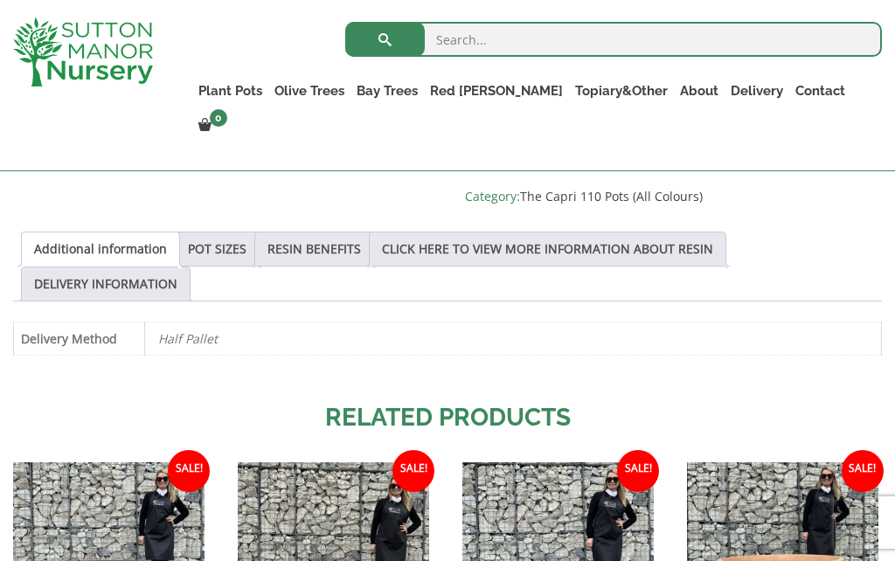
scroll to position [876, 0]
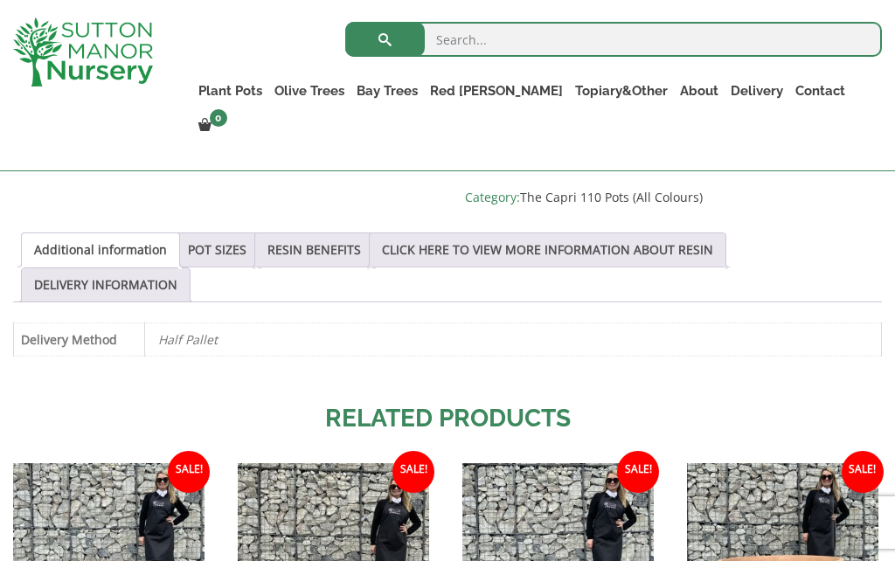
click at [235, 242] on link "POT SIZES" at bounding box center [217, 249] width 59 height 33
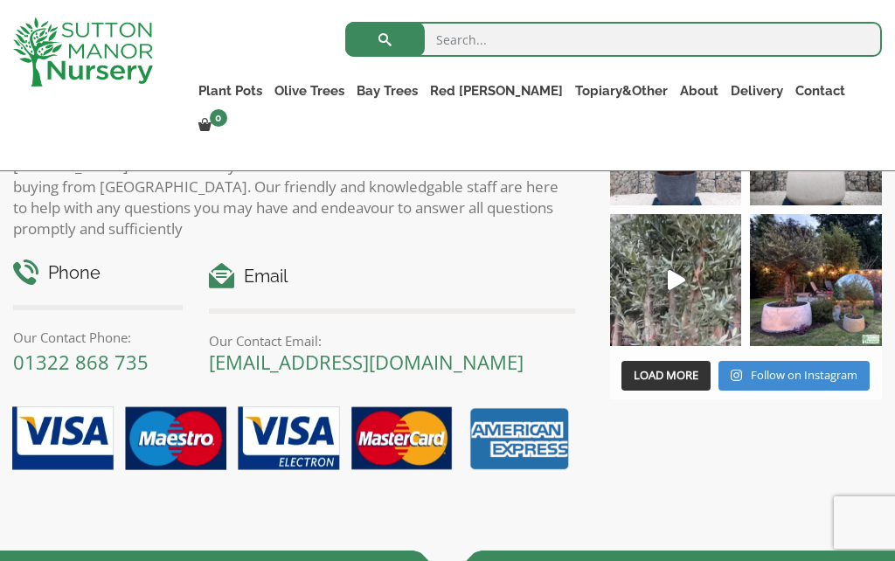
scroll to position [2274, 0]
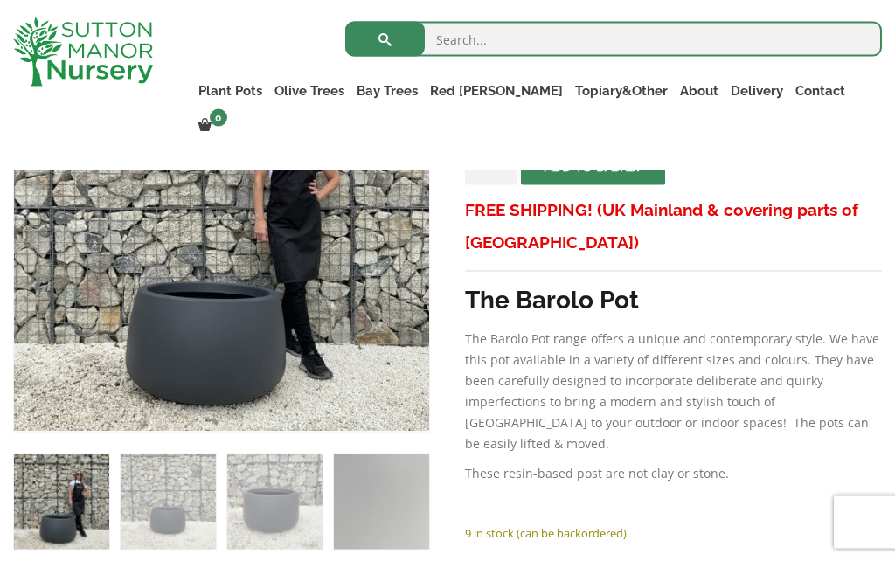
scroll to position [418, 0]
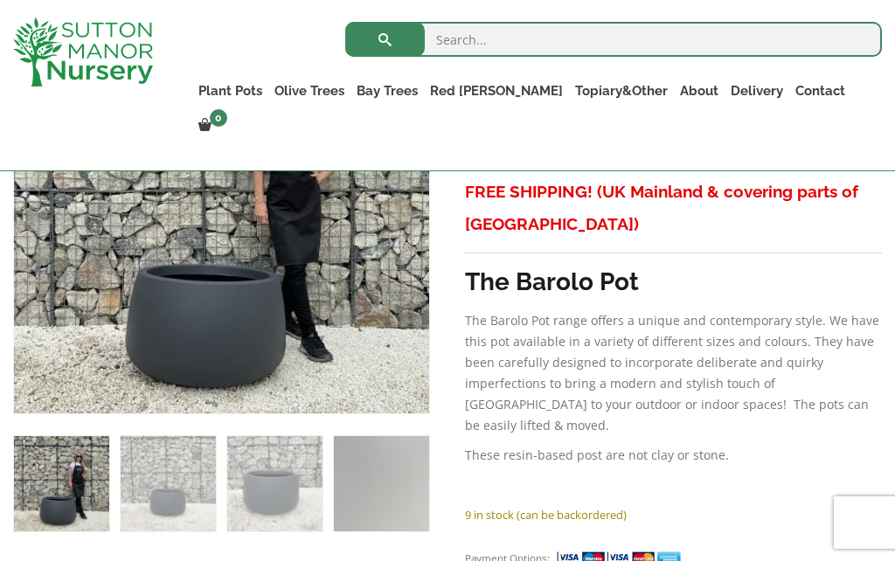
click at [164, 346] on img at bounding box center [401, 387] width 775 height 775
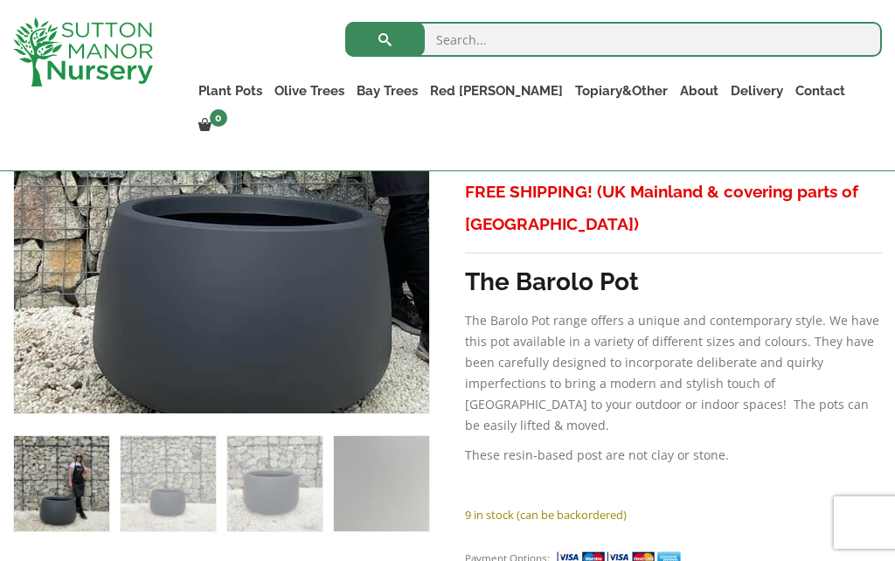
click at [219, 338] on img at bounding box center [272, 88] width 775 height 775
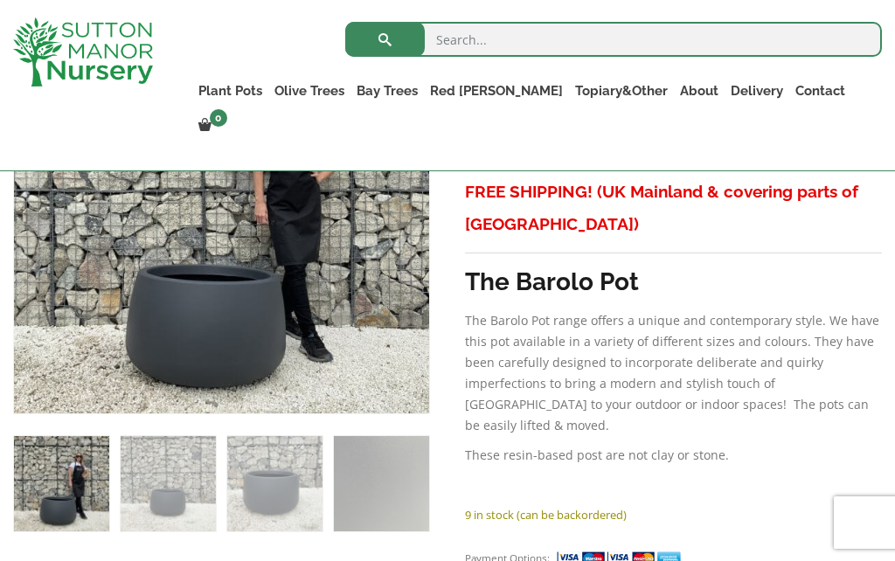
click at [475, 295] on strong "The Barolo Pot" at bounding box center [552, 282] width 174 height 29
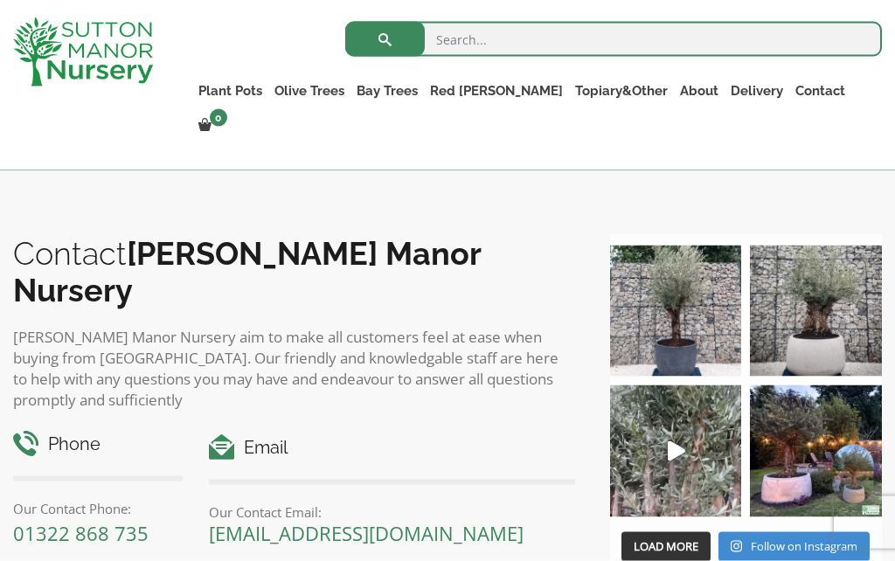
scroll to position [1841, 0]
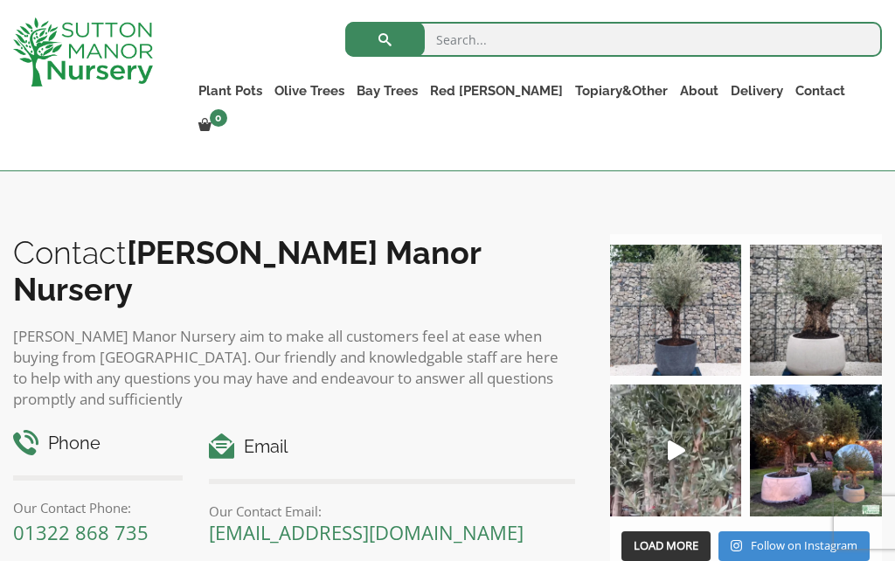
click at [805, 467] on img at bounding box center [816, 451] width 132 height 132
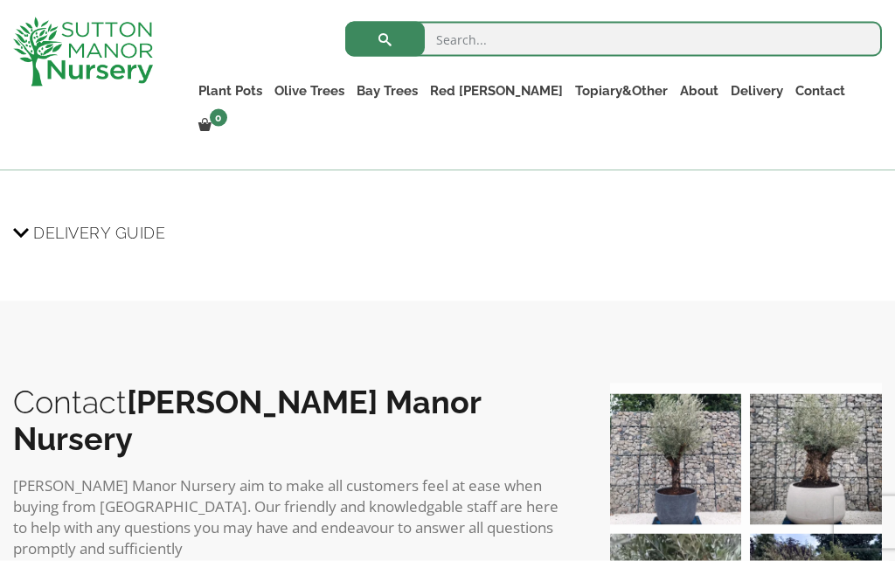
scroll to position [1675, 0]
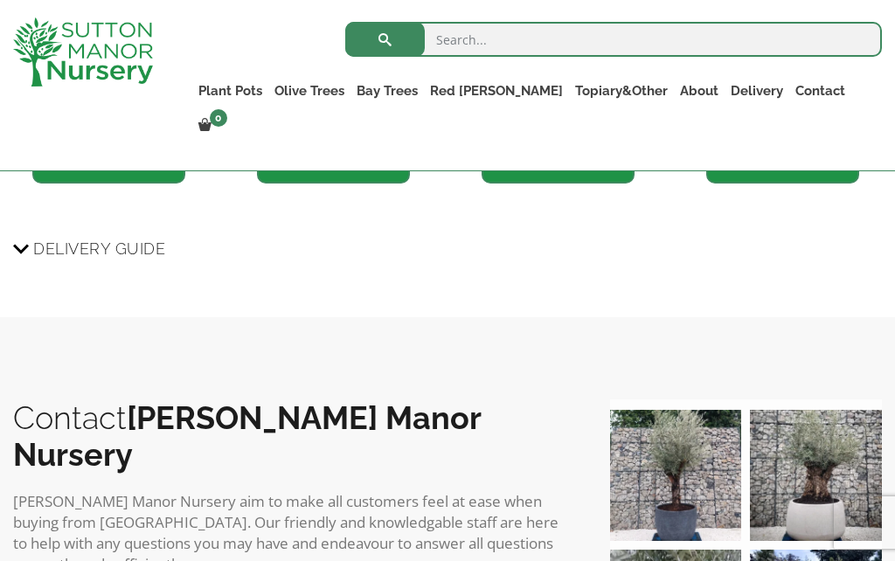
click at [0, 0] on link "The Olive Jar" at bounding box center [0, 0] width 0 height 0
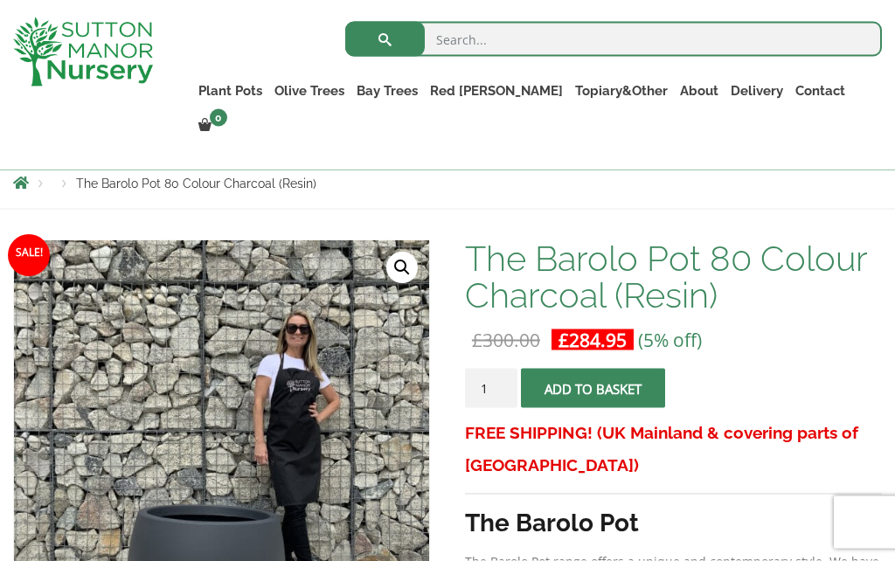
scroll to position [178, 0]
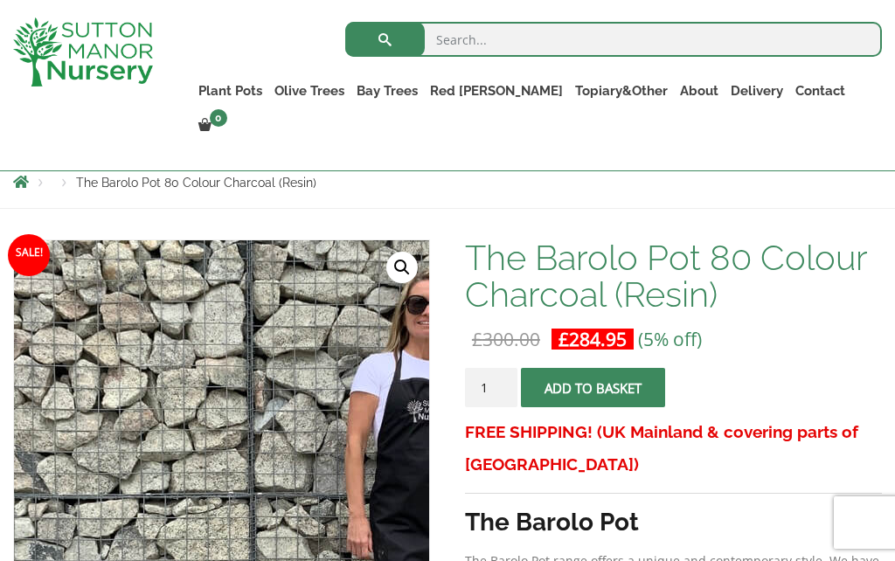
click at [456, 42] on input "search" at bounding box center [613, 39] width 537 height 35
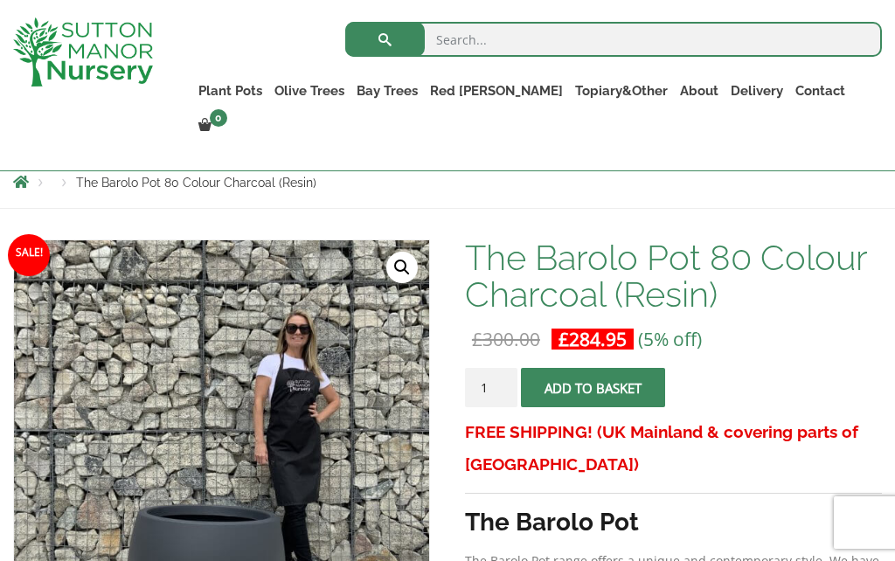
scroll to position [177, 0]
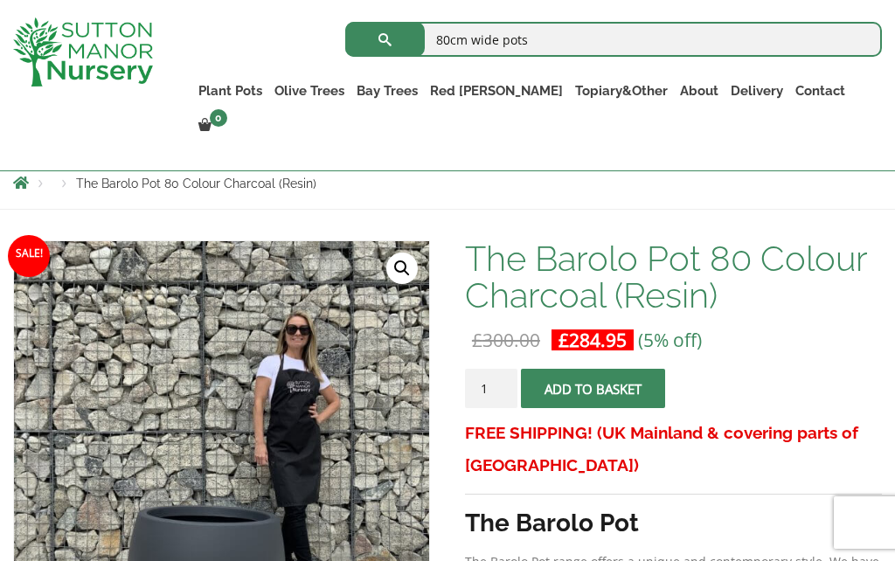
type input "80cm wide pots"
click at [385, 38] on button "submit" at bounding box center [385, 39] width 80 height 35
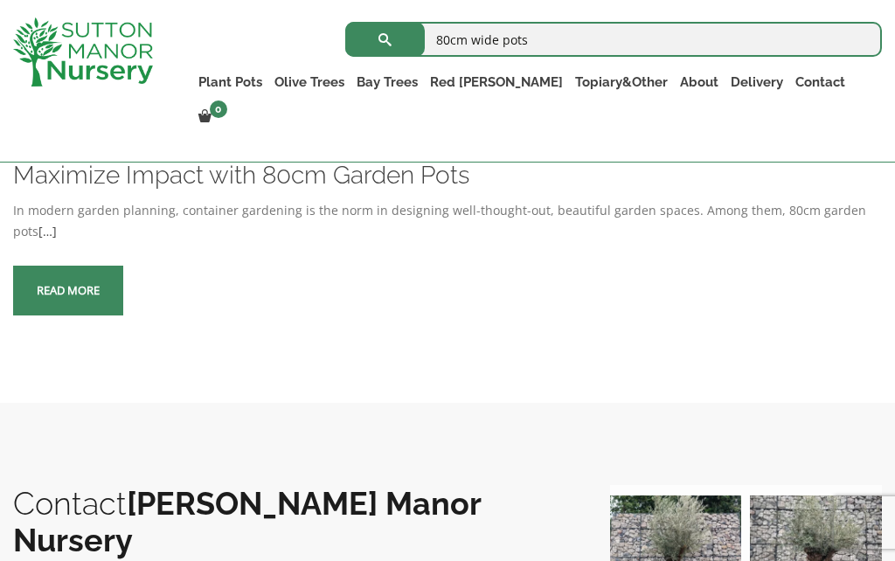
scroll to position [338, 0]
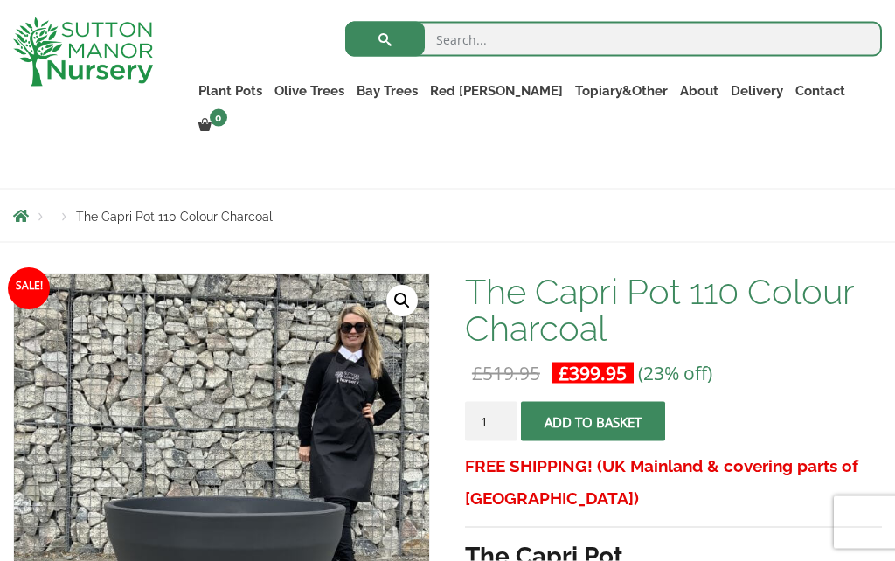
scroll to position [144, 0]
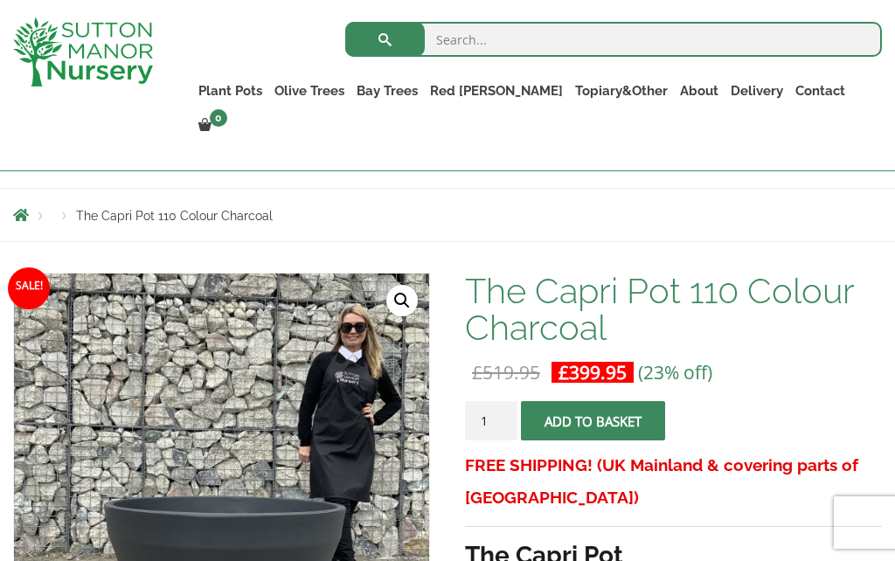
click at [0, 0] on link "The Capri Pots" at bounding box center [0, 0] width 0 height 0
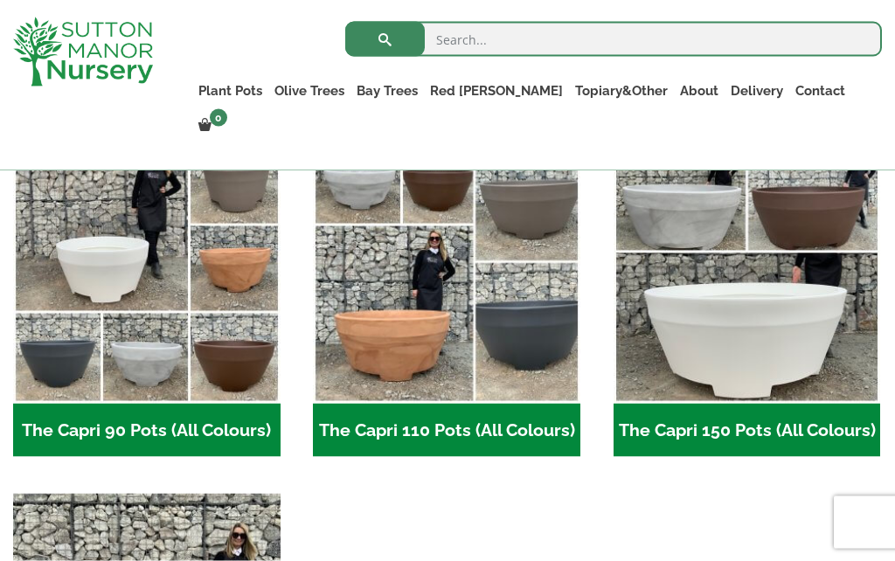
scroll to position [832, 0]
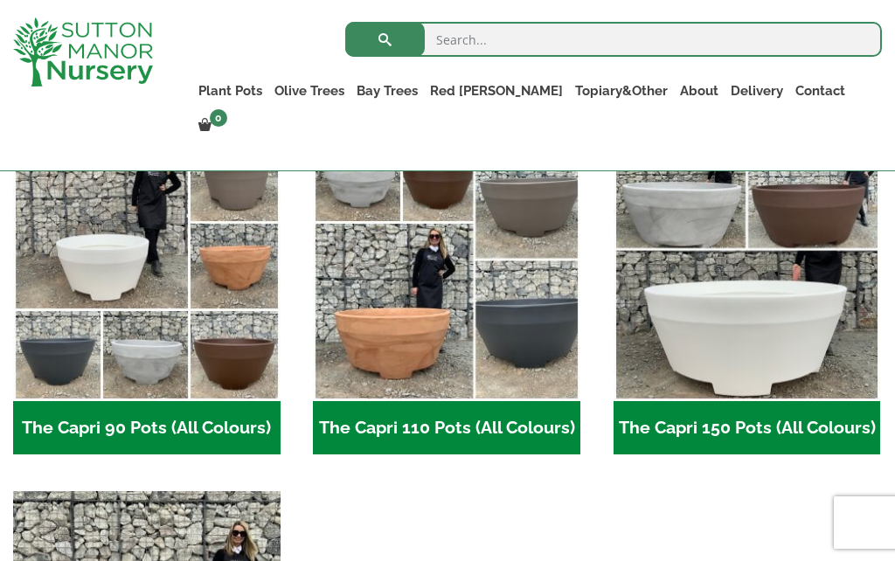
click at [143, 419] on h2 "The Capri 90 Pots (All Colours) (6)" at bounding box center [147, 428] width 268 height 54
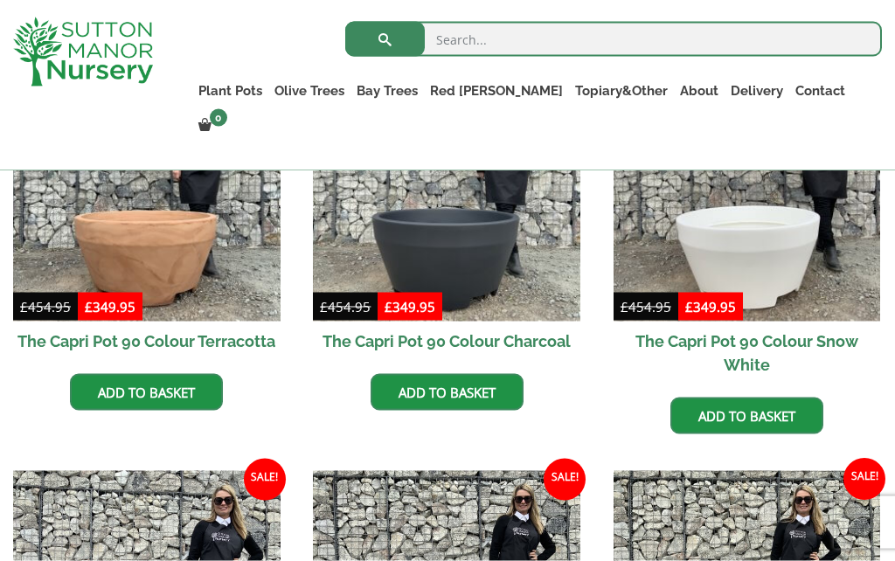
scroll to position [512, 0]
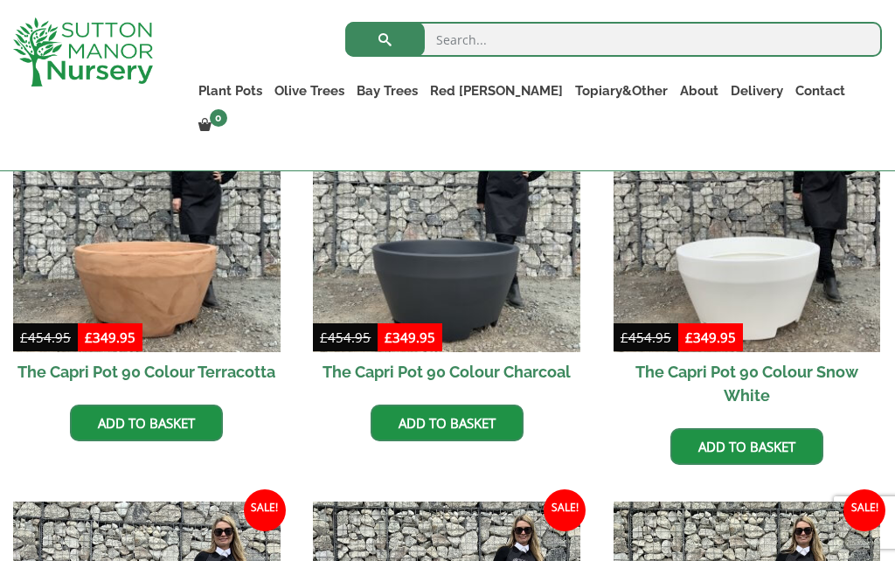
click at [414, 263] on img at bounding box center [447, 219] width 268 height 268
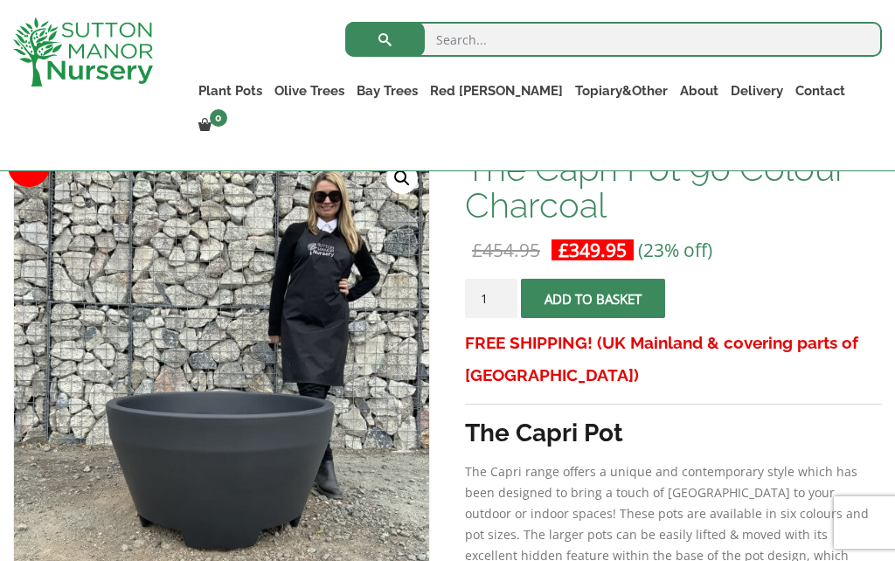
scroll to position [241, 0]
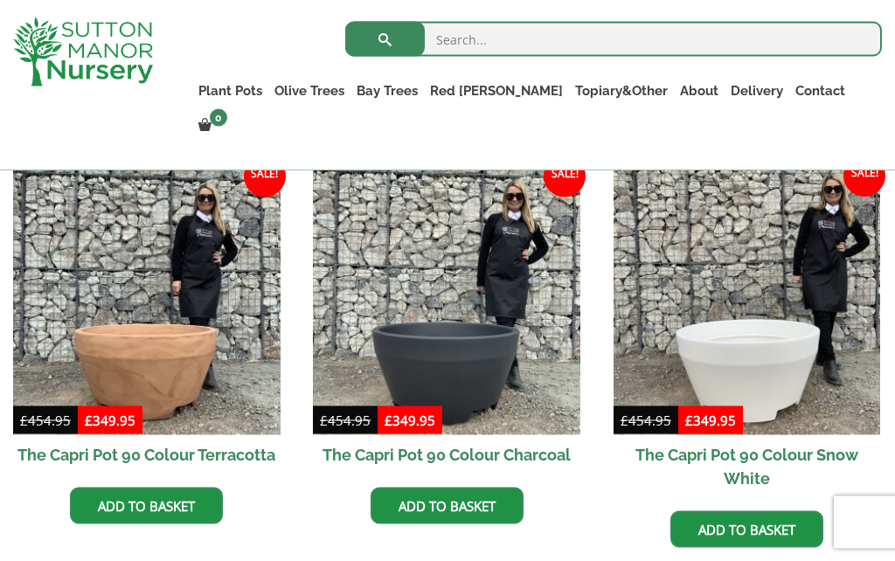
scroll to position [429, 0]
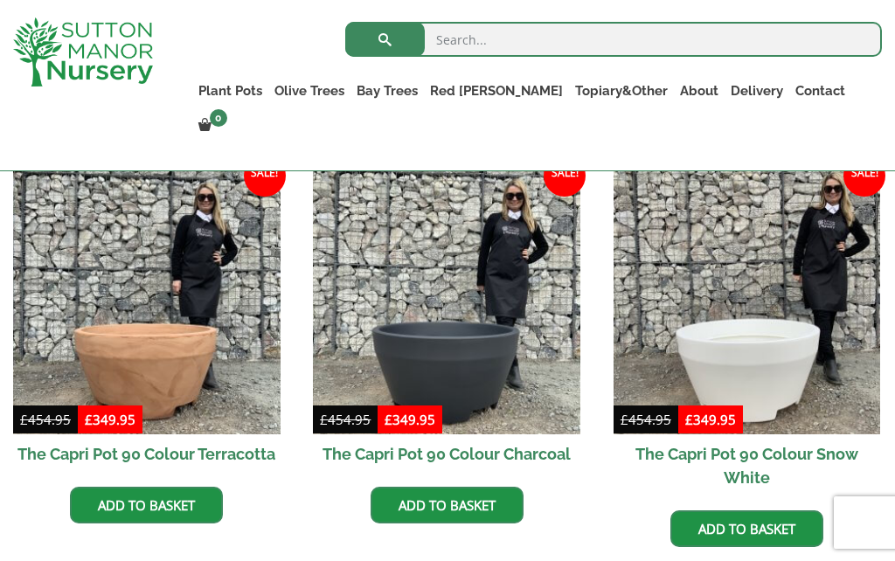
click at [463, 341] on img at bounding box center [447, 301] width 268 height 268
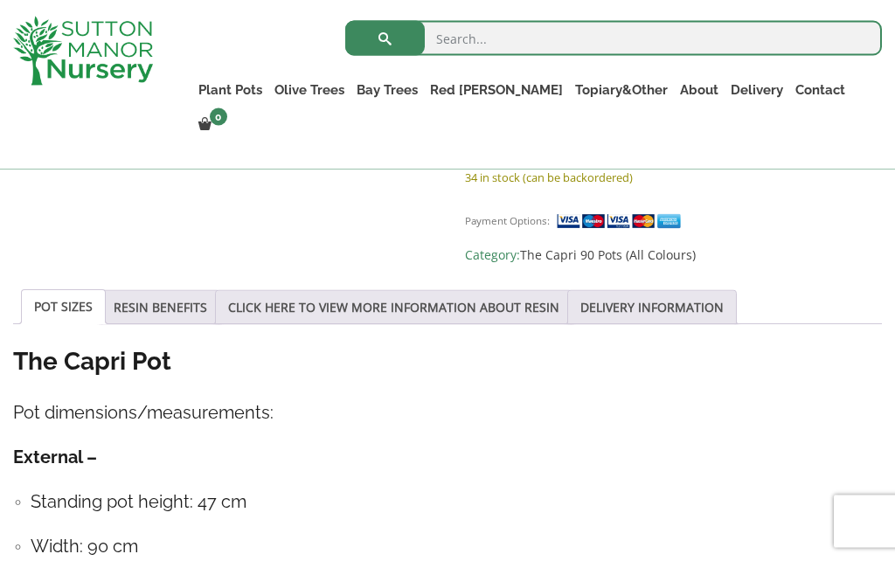
scroll to position [820, 0]
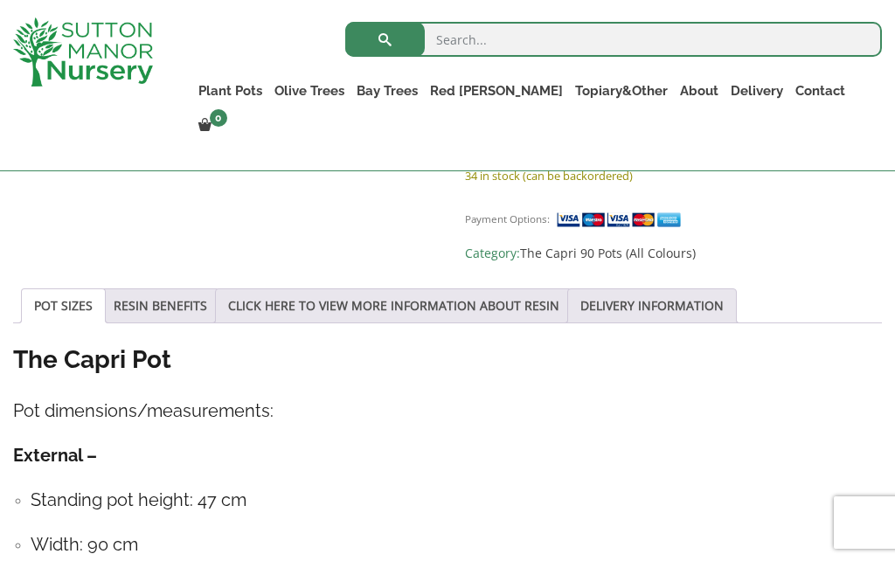
click at [560, 304] on link "CLICK HERE TO VIEW MORE INFORMATION ABOUT RESIN" at bounding box center [393, 305] width 331 height 33
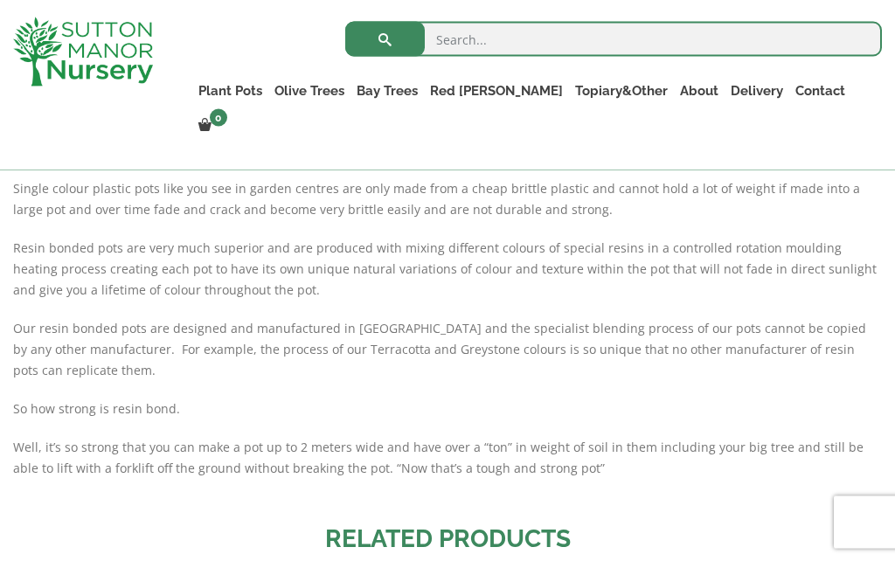
scroll to position [1202, 0]
